Goal: Task Accomplishment & Management: Complete application form

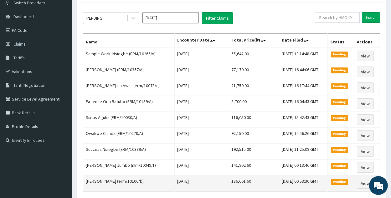
scroll to position [63, 0]
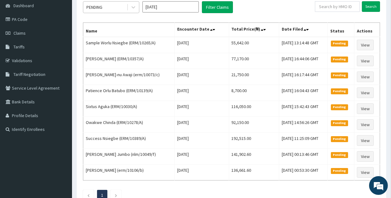
click at [127, 10] on span at bounding box center [127, 7] width 0 height 6
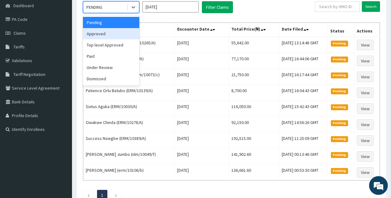
click at [126, 38] on div "Approved" at bounding box center [111, 33] width 56 height 11
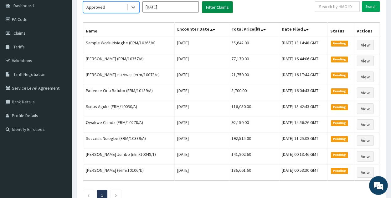
click at [224, 9] on button "Filter Claims" at bounding box center [217, 7] width 31 height 12
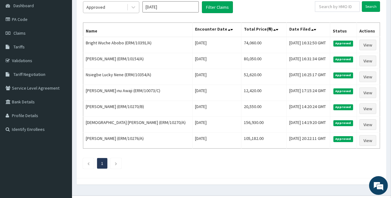
click at [96, 8] on div "Approved" at bounding box center [95, 7] width 19 height 6
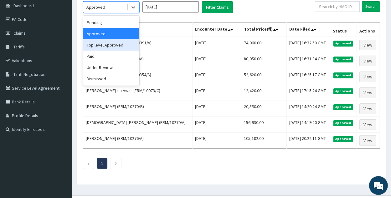
click at [115, 48] on div "Top level Approved" at bounding box center [111, 44] width 56 height 11
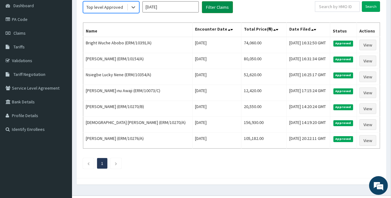
click at [218, 8] on button "Filter Claims" at bounding box center [217, 7] width 31 height 12
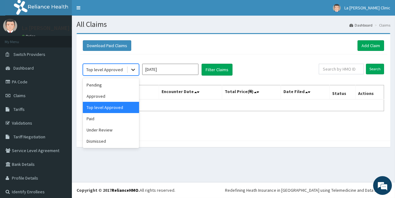
click at [130, 69] on icon at bounding box center [133, 70] width 6 height 6
click at [112, 121] on div "Paid" at bounding box center [111, 118] width 56 height 11
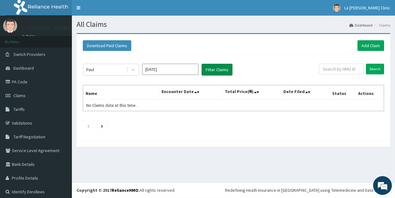
click at [223, 68] on button "Filter Claims" at bounding box center [217, 70] width 31 height 12
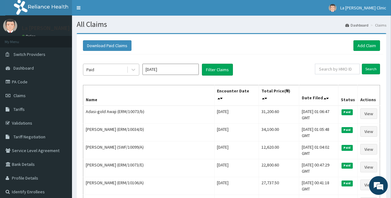
click at [89, 65] on div "Paid" at bounding box center [104, 70] width 43 height 10
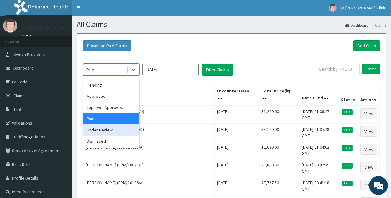
click at [122, 130] on div "Under Review" at bounding box center [111, 130] width 56 height 11
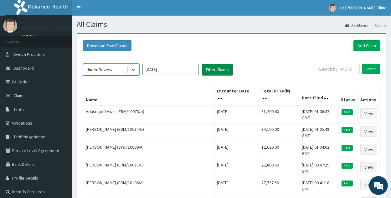
click at [216, 65] on button "Filter Claims" at bounding box center [217, 70] width 31 height 12
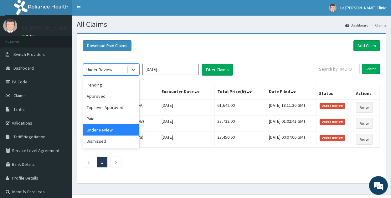
click at [110, 67] on div "Under Review" at bounding box center [99, 70] width 26 height 6
click at [157, 67] on input "[DATE]" at bounding box center [170, 69] width 56 height 11
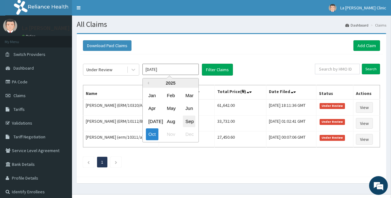
click at [190, 124] on div "Sep" at bounding box center [189, 122] width 13 height 12
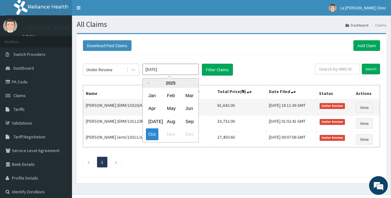
type input "Sep 2025"
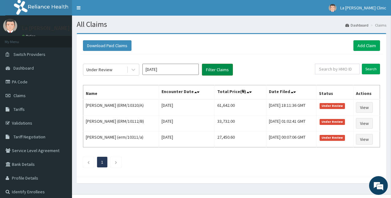
click at [232, 70] on button "Filter Claims" at bounding box center [217, 70] width 31 height 12
click at [130, 74] on div at bounding box center [133, 69] width 11 height 11
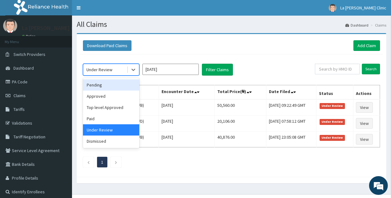
click at [117, 82] on div "Pending" at bounding box center [111, 84] width 56 height 11
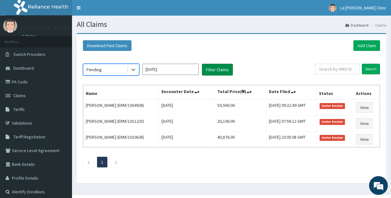
click at [219, 64] on button "Filter Claims" at bounding box center [217, 70] width 31 height 12
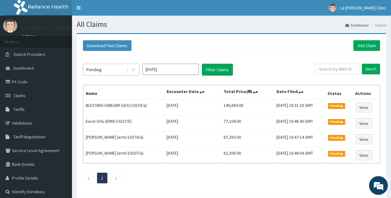
click at [104, 72] on div "Pending" at bounding box center [104, 70] width 43 height 10
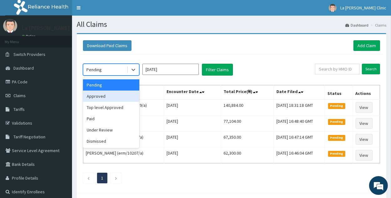
click at [109, 93] on div "Approved" at bounding box center [111, 96] width 56 height 11
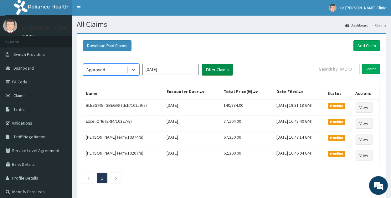
click at [223, 74] on button "Filter Claims" at bounding box center [217, 70] width 31 height 12
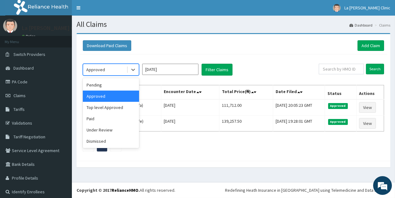
click at [122, 69] on div "Approved" at bounding box center [104, 70] width 43 height 10
click at [120, 125] on div "Under Review" at bounding box center [111, 130] width 56 height 11
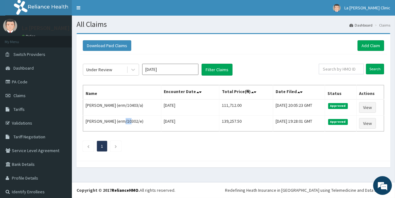
click at [120, 125] on td "Abigail Orluogwo (erm/10302/e)" at bounding box center [122, 124] width 78 height 16
click at [125, 69] on div "Under Review" at bounding box center [104, 70] width 43 height 10
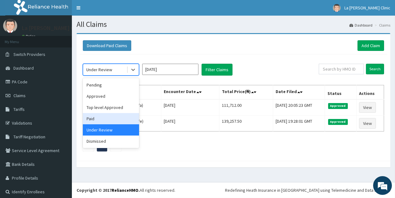
drag, startPoint x: 112, startPoint y: 116, endPoint x: 179, endPoint y: 82, distance: 75.0
click at [113, 115] on div "Paid" at bounding box center [111, 118] width 56 height 11
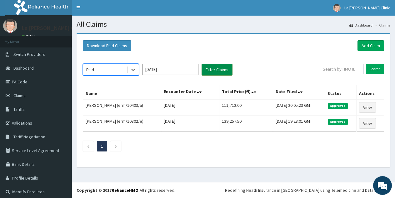
click at [224, 65] on button "Filter Claims" at bounding box center [217, 70] width 31 height 12
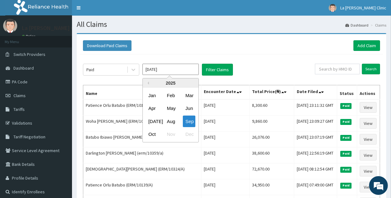
click at [174, 64] on input "Sep 2025" at bounding box center [170, 69] width 56 height 11
click at [348, 71] on input "text" at bounding box center [337, 69] width 45 height 11
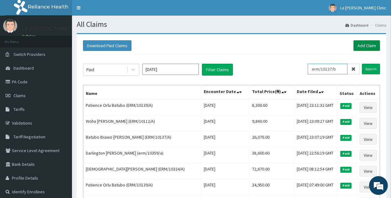
type input "erm/10137/b"
click at [359, 45] on link "Add Claim" at bounding box center [366, 45] width 27 height 11
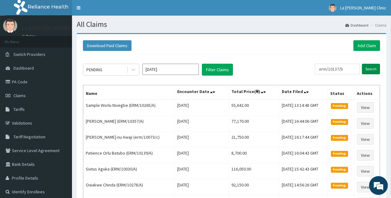
click at [378, 67] on input "Search" at bounding box center [371, 69] width 18 height 11
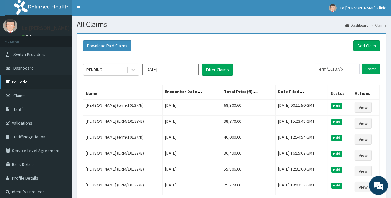
click at [51, 82] on link "PA Code" at bounding box center [36, 82] width 72 height 14
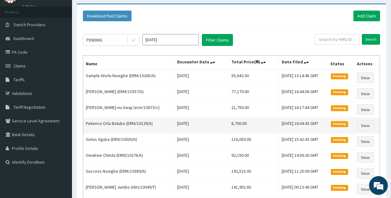
scroll to position [63, 0]
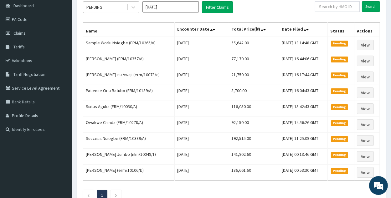
drag, startPoint x: 127, startPoint y: 5, endPoint x: 126, endPoint y: 9, distance: 4.1
click at [127, 5] on div at bounding box center [133, 7] width 12 height 11
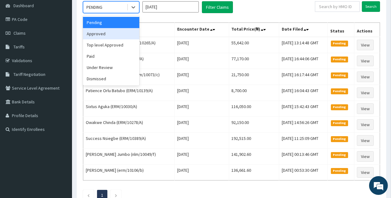
click at [123, 36] on div "Approved" at bounding box center [111, 33] width 56 height 11
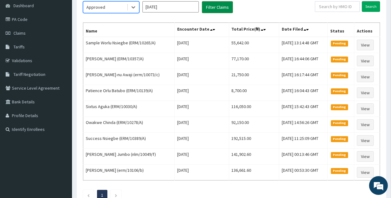
click at [229, 4] on button "Filter Claims" at bounding box center [217, 7] width 31 height 12
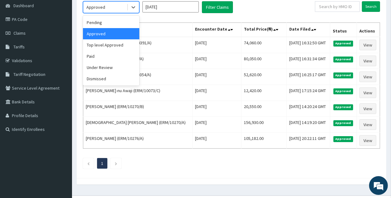
click at [120, 11] on div "Approved" at bounding box center [104, 7] width 43 height 10
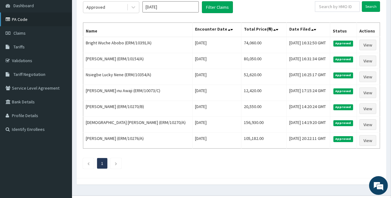
click at [43, 23] on link "PA Code" at bounding box center [36, 20] width 72 height 14
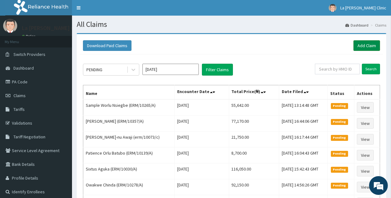
click at [370, 49] on link "Add Claim" at bounding box center [366, 45] width 27 height 11
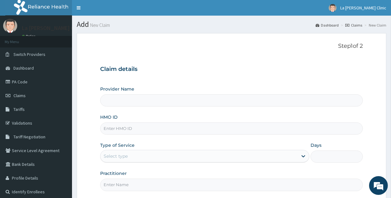
drag, startPoint x: 127, startPoint y: 129, endPoint x: 124, endPoint y: 126, distance: 4.2
click at [126, 128] on input "HMO ID" at bounding box center [231, 129] width 262 height 12
type input "erm"
type input "La [PERSON_NAME] Clinic"
type input "erm/10034/d"
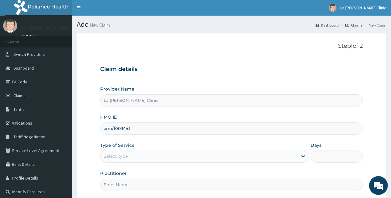
click at [174, 154] on div "Select type" at bounding box center [198, 156] width 197 height 10
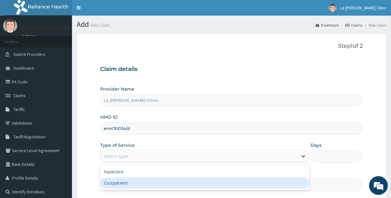
click at [173, 185] on div "Outpatient" at bounding box center [204, 183] width 209 height 11
type input "1"
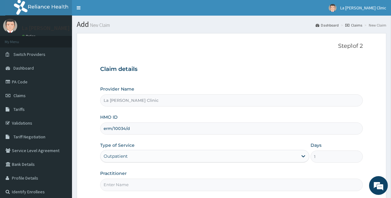
click at [173, 185] on input "Practitioner" at bounding box center [231, 185] width 262 height 12
type input "R"
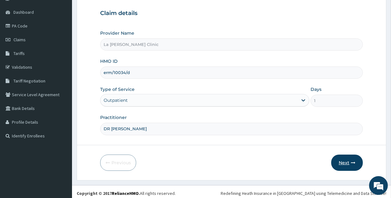
type input "DR AMAEFULE STANLEY"
click at [352, 163] on icon "button" at bounding box center [353, 163] width 4 height 4
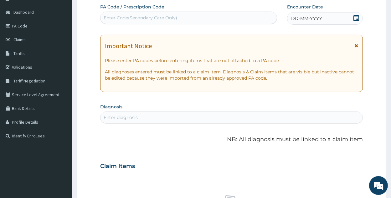
click at [250, 19] on div "Enter Code(Secondary Care Only)" at bounding box center [188, 18] width 176 height 10
paste input "PA/45F56E"
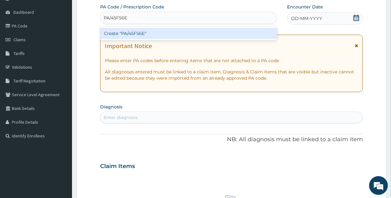
type input "PA/45F56E"
click at [390, 66] on html "R EL Toggle navigation La Rosa Clinic La Rosa Clinic - larosaclinics@gmail.com …" at bounding box center [195, 168] width 391 height 449
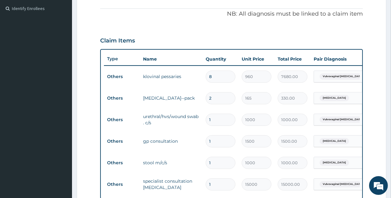
scroll to position [213, 0]
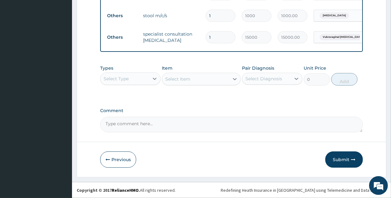
click at [350, 160] on button "Submit" at bounding box center [344, 160] width 38 height 16
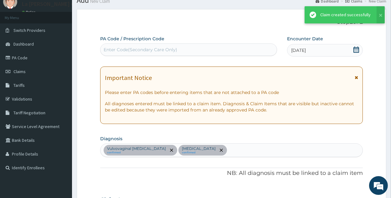
scroll to position [336, 0]
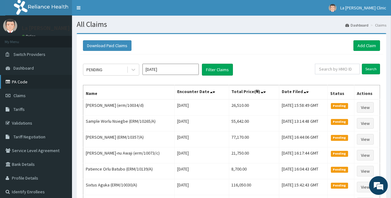
click at [29, 79] on link "PA Code" at bounding box center [36, 82] width 72 height 14
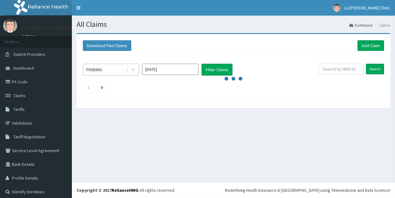
click at [107, 69] on div "PENDING" at bounding box center [104, 70] width 43 height 10
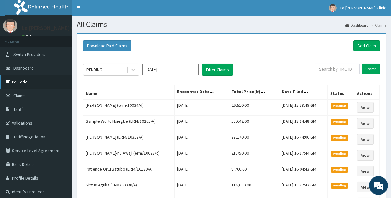
click at [39, 83] on link "PA Code" at bounding box center [36, 82] width 72 height 14
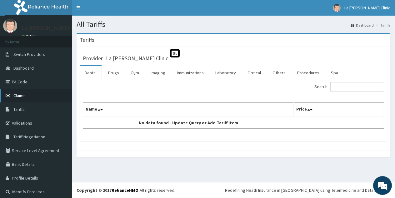
click at [36, 90] on link "Claims" at bounding box center [36, 96] width 72 height 14
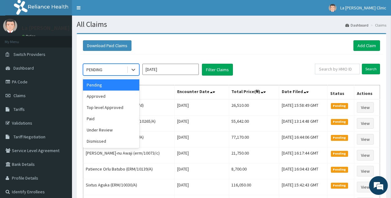
click at [121, 71] on div "PENDING" at bounding box center [104, 70] width 43 height 10
click at [127, 96] on div "Approved" at bounding box center [111, 96] width 56 height 11
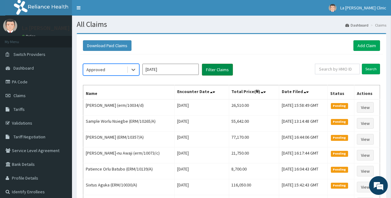
click at [222, 71] on button "Filter Claims" at bounding box center [217, 70] width 31 height 12
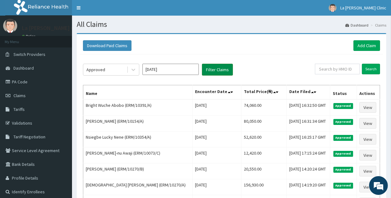
click at [221, 70] on button "Filter Claims" at bounding box center [217, 70] width 31 height 12
click at [215, 66] on button "Filter Claims" at bounding box center [217, 70] width 31 height 12
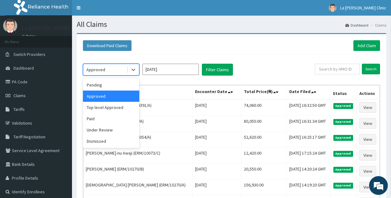
click at [118, 65] on div "Approved" at bounding box center [104, 70] width 43 height 10
click at [121, 103] on div "Top level Approved" at bounding box center [111, 107] width 56 height 11
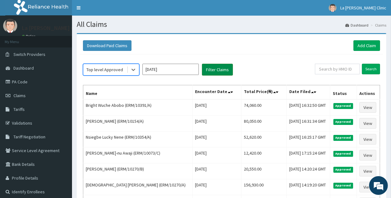
click at [212, 70] on button "Filter Claims" at bounding box center [217, 70] width 31 height 12
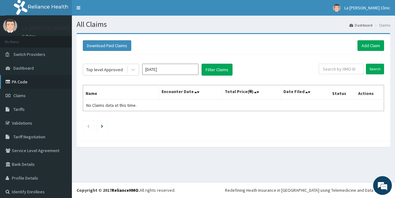
click at [44, 78] on link "PA Code" at bounding box center [36, 82] width 72 height 14
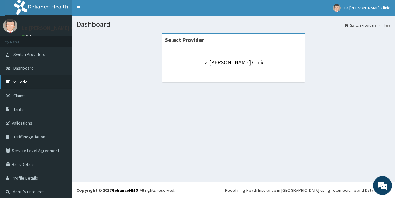
click at [55, 77] on link "PA Code" at bounding box center [36, 82] width 72 height 14
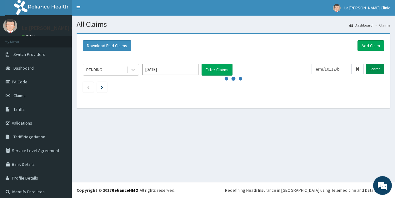
type input "erm/10112/b"
click at [373, 69] on input "Search" at bounding box center [375, 69] width 18 height 11
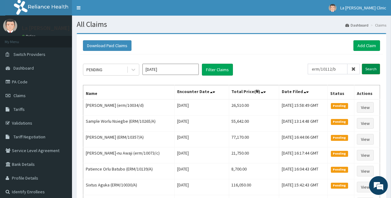
click at [369, 69] on input "Search" at bounding box center [371, 69] width 18 height 11
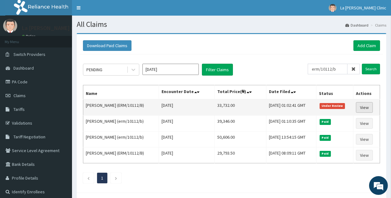
click at [367, 105] on link "View" at bounding box center [364, 107] width 17 height 11
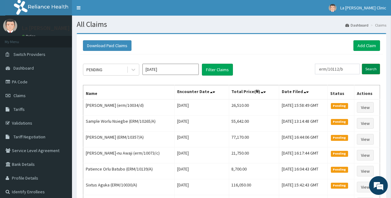
click at [378, 74] on input "Search" at bounding box center [371, 69] width 18 height 11
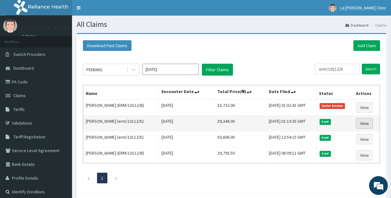
click at [369, 124] on link "View" at bounding box center [364, 123] width 17 height 11
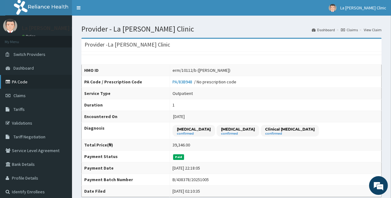
click at [58, 81] on link "PA Code" at bounding box center [36, 82] width 72 height 14
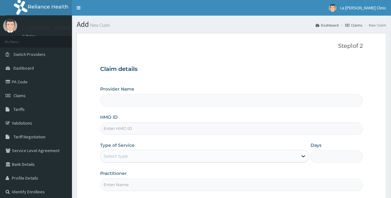
click at [190, 128] on input "HMO ID" at bounding box center [231, 129] width 262 height 12
type input "ERM/10327/B"
click at [160, 157] on div "Select type" at bounding box center [198, 156] width 197 height 10
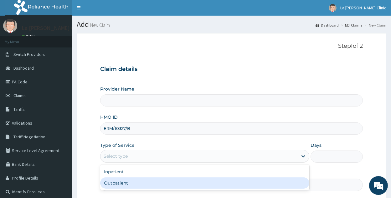
click at [151, 181] on div "Outpatient" at bounding box center [204, 183] width 209 height 11
type input "1"
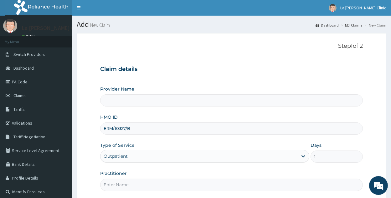
click at [151, 181] on input "Practitioner" at bounding box center [231, 185] width 262 height 12
type input "hjkl;"
type input "La [PERSON_NAME] Clinic"
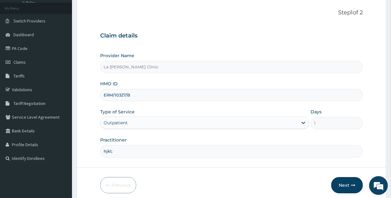
scroll to position [59, 0]
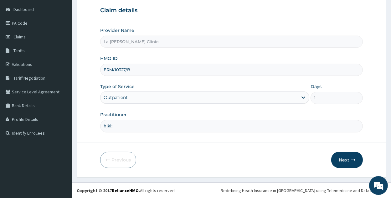
type input "hjkl;"
click at [356, 156] on button "Next" at bounding box center [347, 160] width 32 height 16
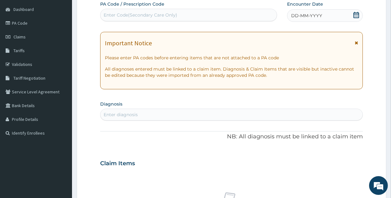
click at [277, 115] on div "Enter diagnosis" at bounding box center [231, 115] width 262 height 10
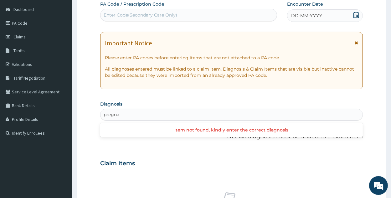
type input "pregnan"
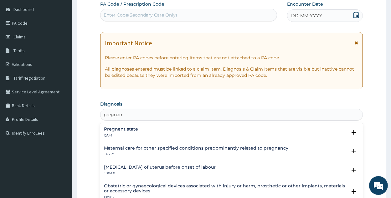
click at [112, 126] on div "Pregnant state QA41 Select Status Query Query covers suspected (?), Keep in vie…" at bounding box center [231, 134] width 262 height 19
click at [114, 131] on h4 "Pregnant state" at bounding box center [121, 129] width 34 height 5
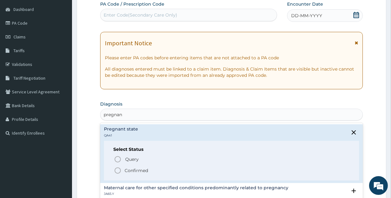
click at [135, 172] on p "Confirmed" at bounding box center [136, 171] width 23 height 6
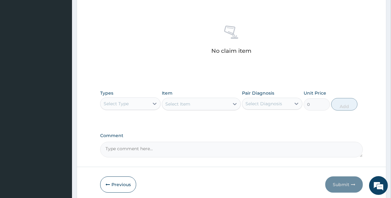
scroll to position [243, 0]
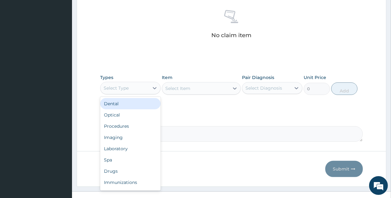
click at [114, 85] on div "Select Type" at bounding box center [116, 88] width 25 height 6
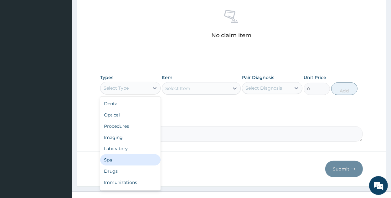
scroll to position [21, 0]
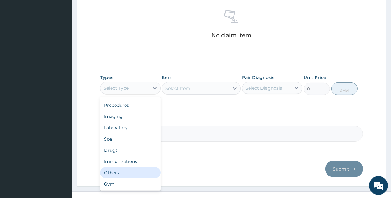
drag, startPoint x: 142, startPoint y: 173, endPoint x: 183, endPoint y: 107, distance: 77.3
click at [142, 172] on div "Others" at bounding box center [130, 172] width 60 height 11
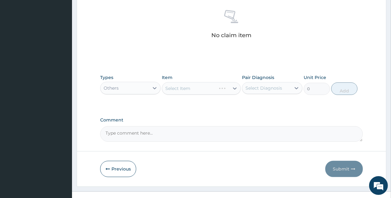
click at [219, 89] on div "Select Item" at bounding box center [201, 88] width 79 height 13
click at [220, 87] on div "Select Item" at bounding box center [195, 89] width 67 height 10
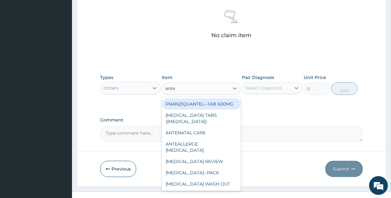
type input "anten"
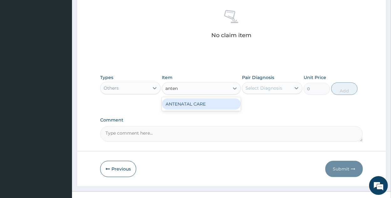
click at [190, 102] on div "ANTENATAL CARE" at bounding box center [201, 104] width 79 height 11
type input "30000"
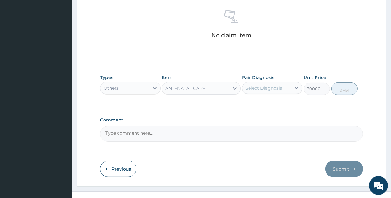
click at [287, 91] on div "Select Diagnosis" at bounding box center [266, 88] width 48 height 10
click at [289, 104] on div "Pregnant state" at bounding box center [272, 104] width 60 height 13
checkbox input "true"
drag, startPoint x: 358, startPoint y: 89, endPoint x: 352, endPoint y: 90, distance: 6.3
click at [355, 89] on div "Types Others Item ANTENATAL CARE Pair Diagnosis Pregnant state Unit Price 30000…" at bounding box center [231, 84] width 262 height 27
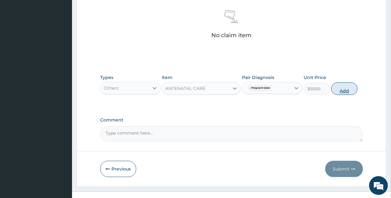
click at [345, 91] on button "Add" at bounding box center [344, 89] width 26 height 13
type input "0"
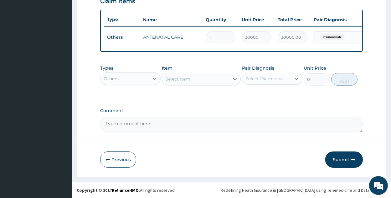
scroll to position [227, 0]
click at [193, 80] on div "Select Item" at bounding box center [195, 79] width 67 height 10
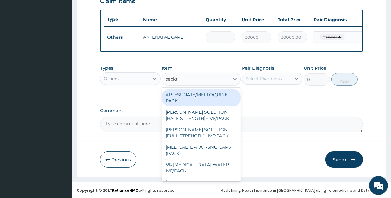
type input "packed"
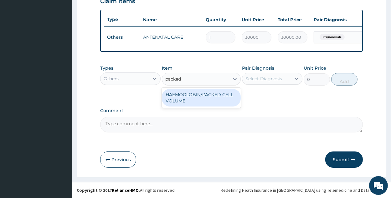
click at [209, 100] on div "HAEMOGLOBIN/PACKED CELL VOLUME" at bounding box center [201, 98] width 79 height 18
type input "500"
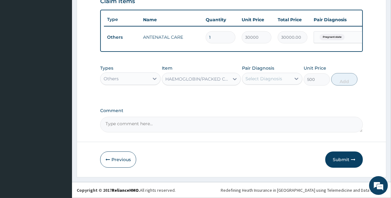
click at [285, 81] on div "Select Diagnosis" at bounding box center [266, 79] width 48 height 10
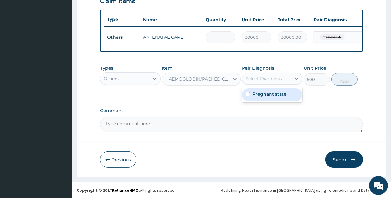
click at [276, 92] on label "Pregnant state" at bounding box center [269, 94] width 34 height 6
checkbox input "true"
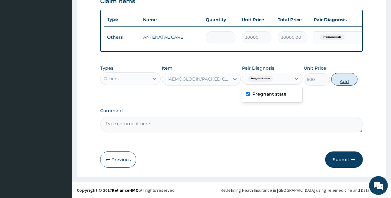
click at [347, 83] on button "Add" at bounding box center [344, 79] width 26 height 13
type input "0"
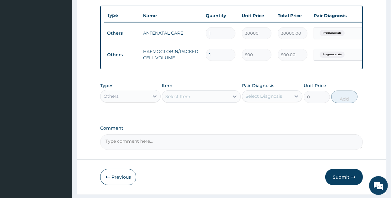
click at [208, 102] on div "Select Item" at bounding box center [195, 97] width 67 height 10
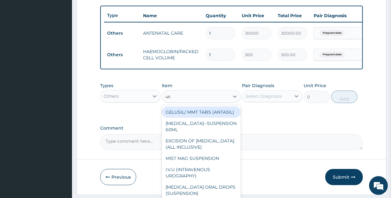
type input "uss"
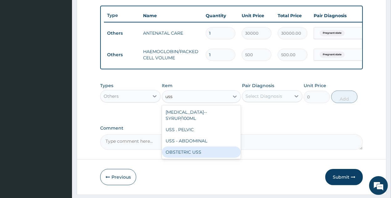
click at [209, 150] on div "OBSTETRIC USS" at bounding box center [201, 152] width 79 height 11
type input "3000"
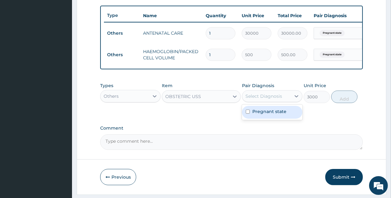
click at [272, 101] on div "Select Diagnosis" at bounding box center [266, 96] width 48 height 10
click at [270, 119] on div "Pregnant state" at bounding box center [272, 112] width 60 height 13
checkbox input "true"
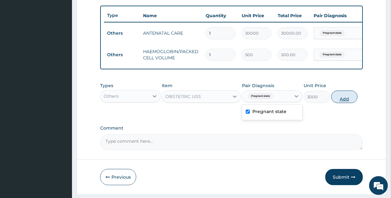
click at [345, 100] on button "Add" at bounding box center [344, 97] width 26 height 13
type input "0"
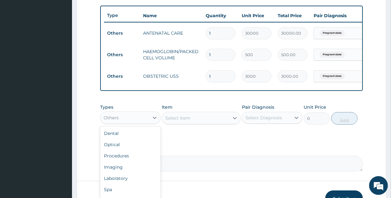
click at [143, 121] on div "Others" at bounding box center [124, 118] width 48 height 10
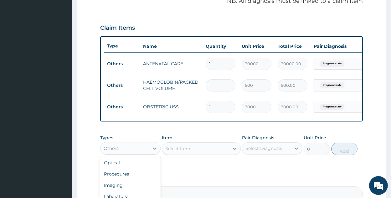
scroll to position [271, 0]
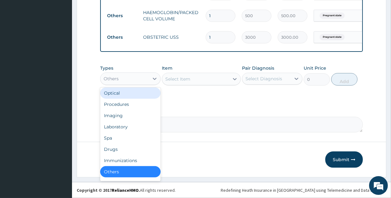
click at [192, 75] on div "Select Item" at bounding box center [195, 79] width 67 height 10
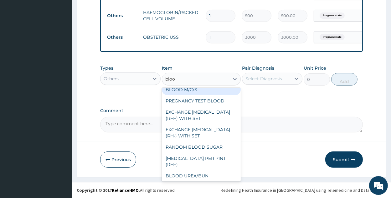
scroll to position [0, 0]
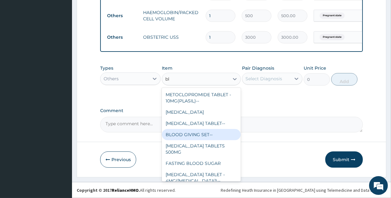
type input "b"
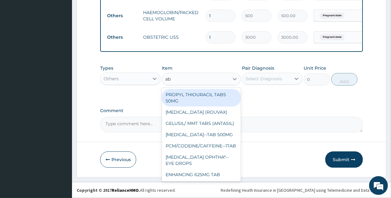
type input "abo"
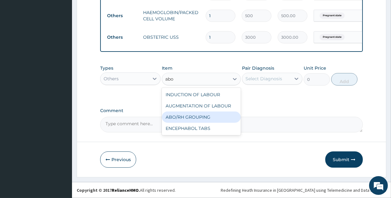
click at [188, 114] on div "ABO/RH GROUPING" at bounding box center [201, 117] width 79 height 11
type input "600"
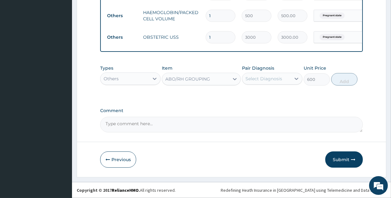
click at [281, 78] on div "Select Diagnosis" at bounding box center [263, 79] width 37 height 6
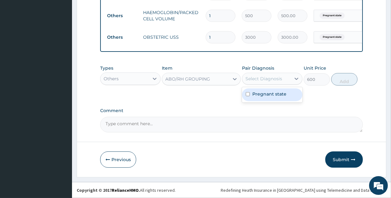
click at [277, 97] on label "Pregnant state" at bounding box center [269, 94] width 34 height 6
checkbox input "true"
click at [336, 79] on button "Add" at bounding box center [344, 79] width 26 height 13
type input "0"
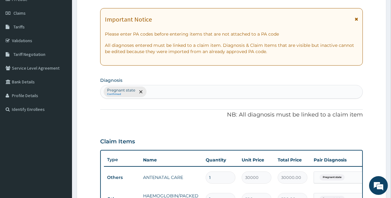
scroll to position [70, 0]
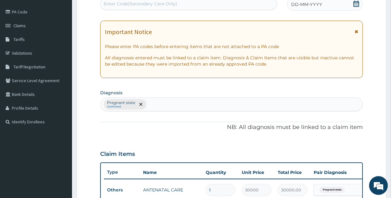
click at [176, 106] on div "Pregnant state Confirmed" at bounding box center [231, 104] width 262 height 13
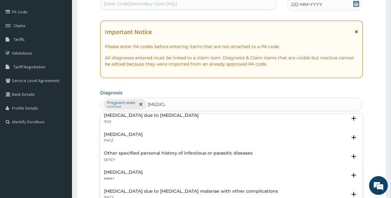
scroll to position [127, 0]
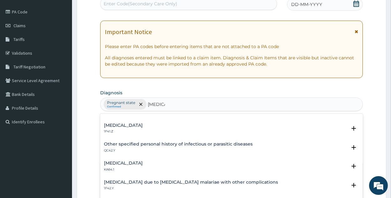
type input "[MEDICAL_DATA]"
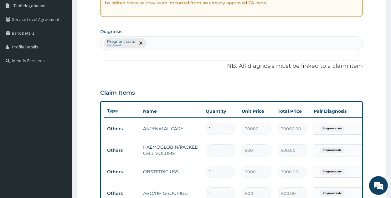
scroll to position [133, 0]
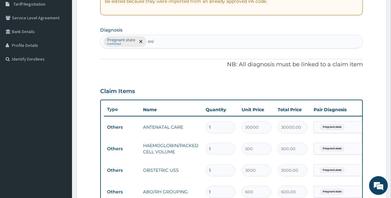
type input "m"
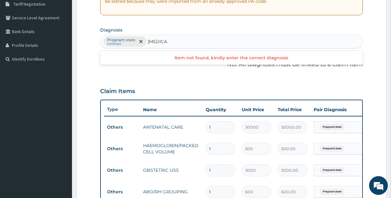
type input "[MEDICAL_DATA]"
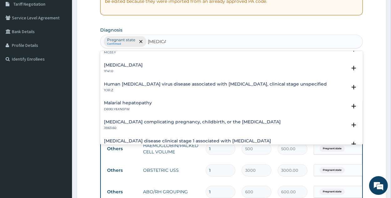
scroll to position [362, 0]
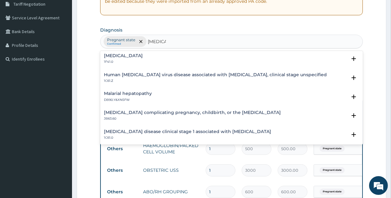
click at [242, 112] on h4 "[MEDICAL_DATA] complicating pregnancy, childbirth, or the [MEDICAL_DATA]" at bounding box center [192, 112] width 177 height 5
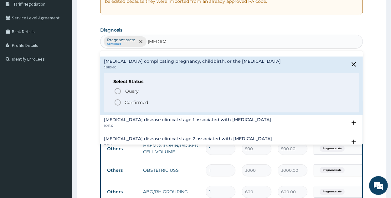
scroll to position [415, 0]
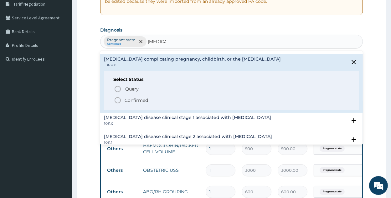
click at [158, 102] on span "Confirmed" at bounding box center [232, 101] width 236 height 8
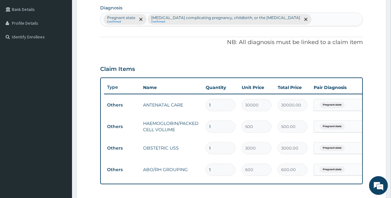
scroll to position [156, 0]
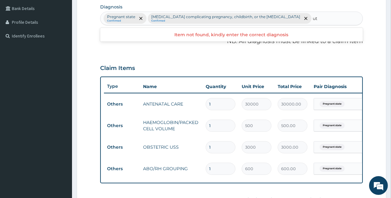
type input "uti"
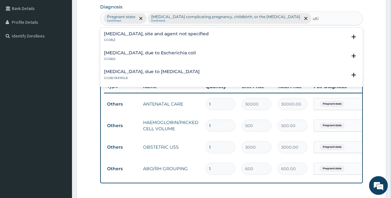
click at [128, 32] on h4 "[MEDICAL_DATA], site and agent not specified" at bounding box center [156, 34] width 105 height 5
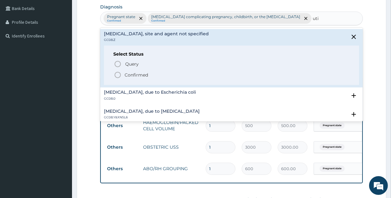
click at [133, 76] on p "Confirmed" at bounding box center [136, 75] width 23 height 6
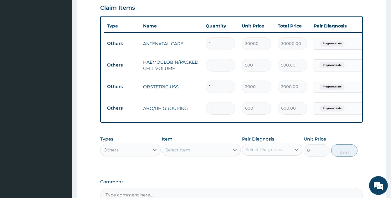
scroll to position [229, 0]
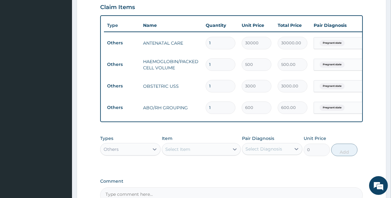
click at [212, 153] on div "Select Item" at bounding box center [195, 150] width 67 height 10
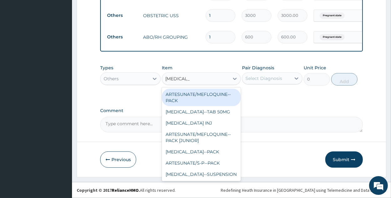
scroll to position [304, 0]
type input "[MEDICAL_DATA]"
click at [155, 80] on icon at bounding box center [154, 79] width 6 height 6
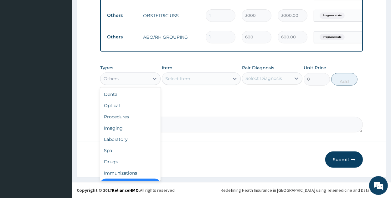
scroll to position [13, 0]
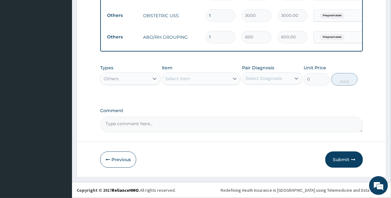
click at [239, 96] on div "Types Others Item Select Item Pair Diagnosis Select Diagnosis Unit Price 0 Add" at bounding box center [231, 80] width 262 height 36
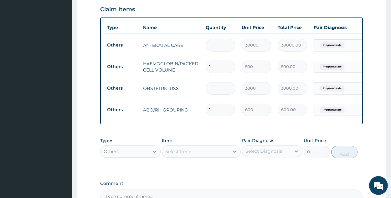
scroll to position [249, 0]
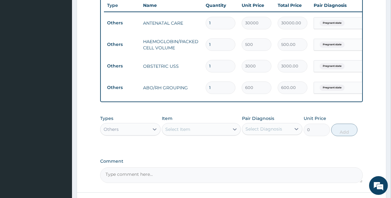
click at [209, 135] on div "Select Item" at bounding box center [195, 130] width 67 height 10
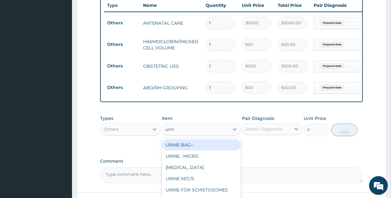
type input "urina"
drag, startPoint x: 222, startPoint y: 150, endPoint x: 240, endPoint y: 151, distance: 18.5
click at [223, 150] on div "[MEDICAL_DATA]" at bounding box center [201, 145] width 79 height 11
type input "600"
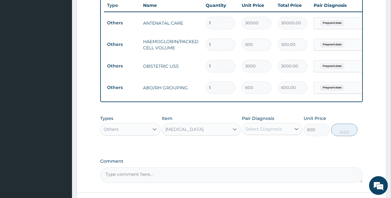
click at [262, 139] on div "Types Others Item option [MEDICAL_DATA], selected. Select is focused ,type to r…" at bounding box center [231, 125] width 262 height 27
click at [264, 134] on div "Select Diagnosis" at bounding box center [266, 129] width 48 height 10
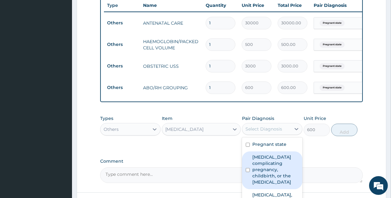
scroll to position [304, 0]
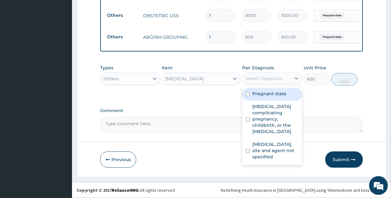
click at [271, 100] on div "Pregnant state" at bounding box center [272, 94] width 60 height 13
checkbox input "true"
click at [272, 84] on div "Pregnant state" at bounding box center [272, 79] width 60 height 12
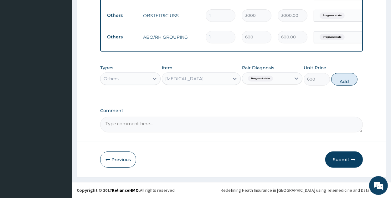
drag, startPoint x: 277, startPoint y: 78, endPoint x: 282, endPoint y: 88, distance: 10.4
click at [277, 80] on div "Pregnant state" at bounding box center [266, 79] width 48 height 11
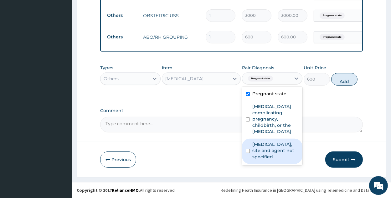
click at [281, 160] on label "[MEDICAL_DATA], site and agent not specified" at bounding box center [275, 150] width 46 height 19
checkbox input "true"
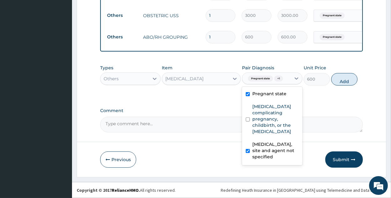
click at [345, 86] on button "Add" at bounding box center [344, 79] width 26 height 13
type input "0"
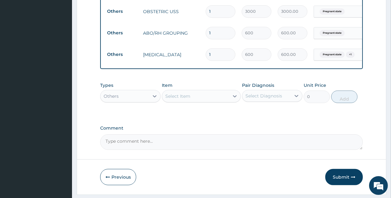
click at [203, 106] on div "Types Others Item Select Item Pair Diagnosis Select Diagnosis Unit Price 0 Add" at bounding box center [231, 92] width 262 height 27
click at [204, 101] on div "Select Item" at bounding box center [195, 96] width 67 height 10
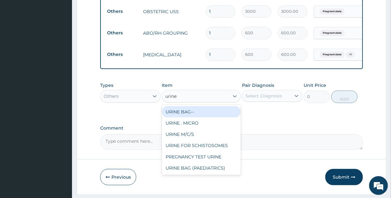
type input "urine"
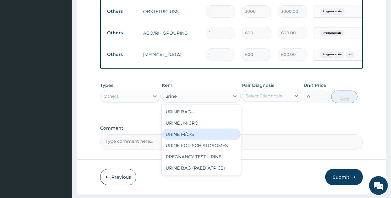
click at [195, 138] on div "URINE M/C/S" at bounding box center [201, 134] width 79 height 11
type input "1000"
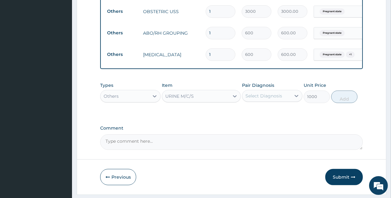
click at [283, 100] on div "Select Diagnosis" at bounding box center [266, 96] width 48 height 10
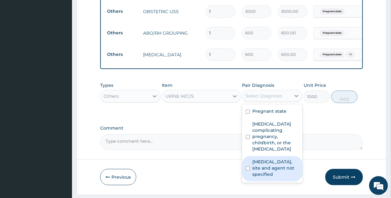
click at [275, 177] on label "[MEDICAL_DATA], site and agent not specified" at bounding box center [275, 168] width 46 height 19
checkbox input "true"
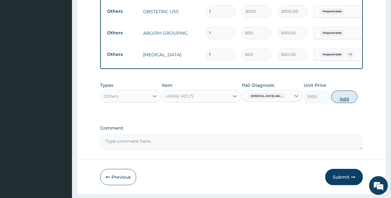
click at [353, 103] on button "Add" at bounding box center [344, 97] width 26 height 13
type input "0"
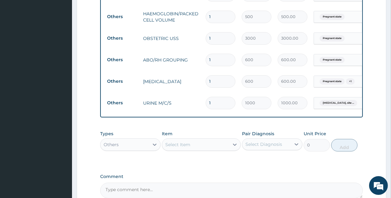
scroll to position [279, 0]
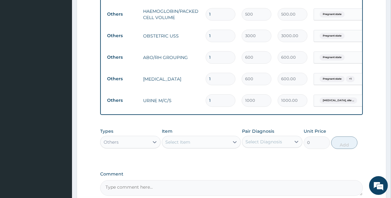
click at [189, 145] on div "Select Item" at bounding box center [177, 142] width 25 height 6
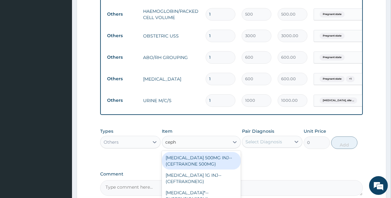
type input "cepha"
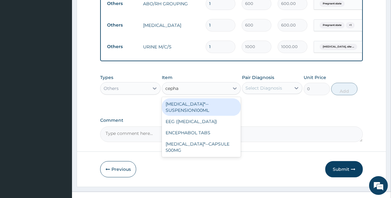
scroll to position [339, 0]
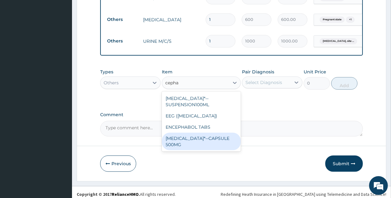
click at [215, 150] on div "[MEDICAL_DATA]*--CAPSULE 500MG" at bounding box center [201, 142] width 79 height 18
type input "13"
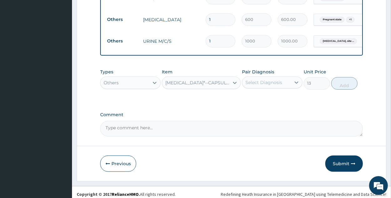
click at [204, 85] on div "[MEDICAL_DATA]*--CAPSULE 500MG" at bounding box center [195, 83] width 67 height 10
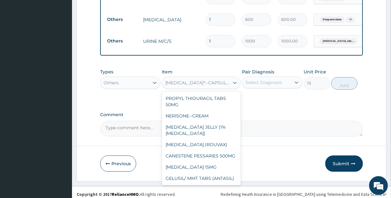
scroll to position [24222, 0]
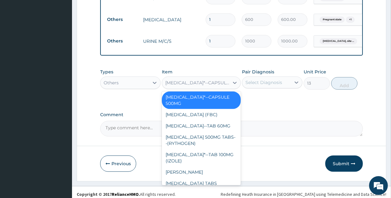
click at [199, 86] on div "[MEDICAL_DATA]*--CAPSULE 500MG" at bounding box center [197, 83] width 64 height 6
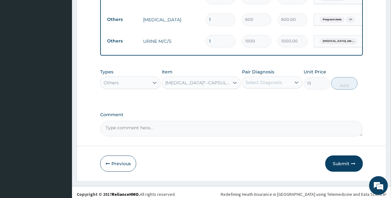
click at [202, 86] on div "[MEDICAL_DATA]*--CAPSULE 500MG" at bounding box center [197, 83] width 64 height 6
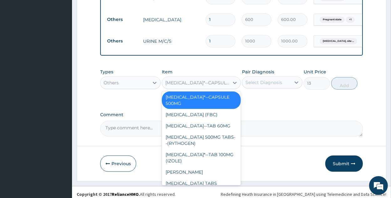
type input "e"
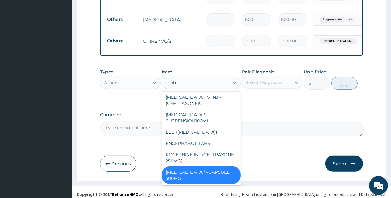
scroll to position [29, 0]
type input "cepha"
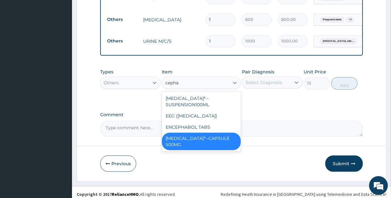
scroll to position [0, 0]
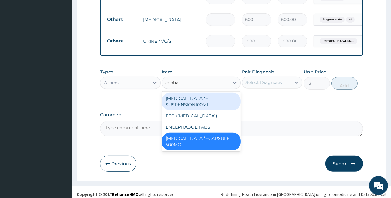
click at [203, 102] on div "[MEDICAL_DATA]*--SUSPENSION100ML" at bounding box center [201, 102] width 79 height 18
type input "1400"
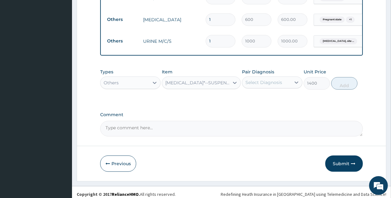
scroll to position [165, 0]
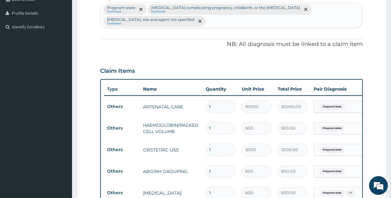
click at [222, 5] on p "[MEDICAL_DATA] complicating pregnancy, childbirth, or the [MEDICAL_DATA]" at bounding box center [225, 7] width 149 height 5
click at [221, 7] on p "[MEDICAL_DATA] complicating pregnancy, childbirth, or the [MEDICAL_DATA]" at bounding box center [225, 7] width 149 height 5
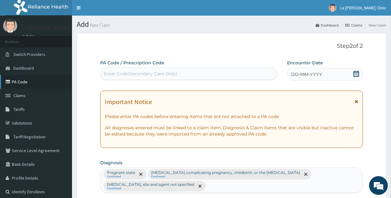
click at [27, 86] on link "PA Code" at bounding box center [36, 82] width 72 height 14
